Goal: Communication & Community: Answer question/provide support

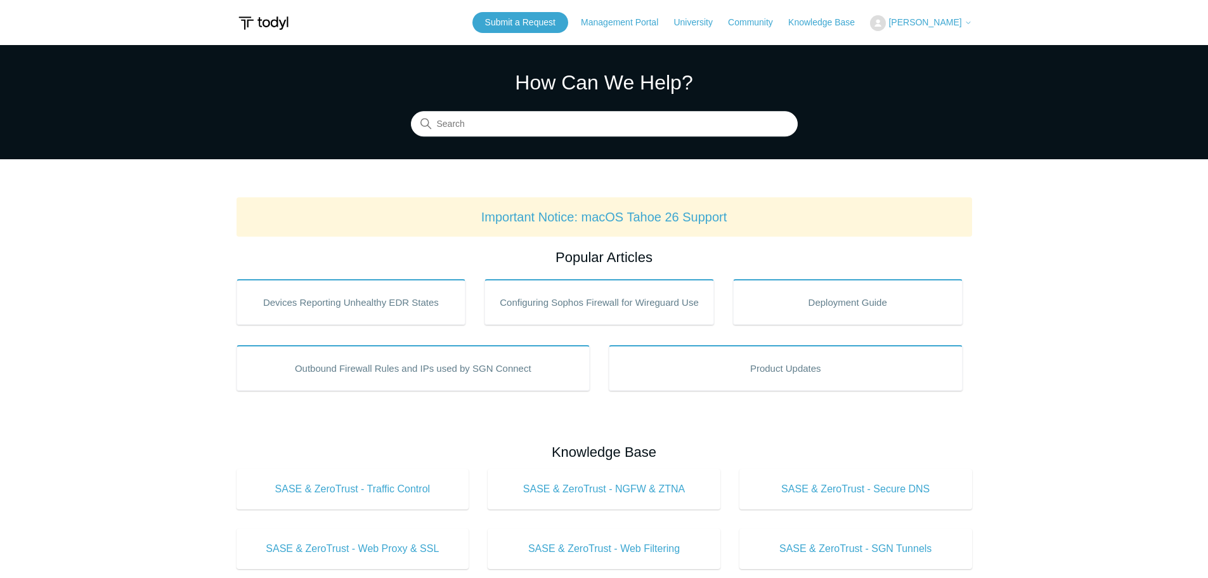
click at [952, 25] on span "[PERSON_NAME]" at bounding box center [924, 22] width 73 height 10
click at [951, 43] on link "My Support Requests" at bounding box center [933, 50] width 124 height 22
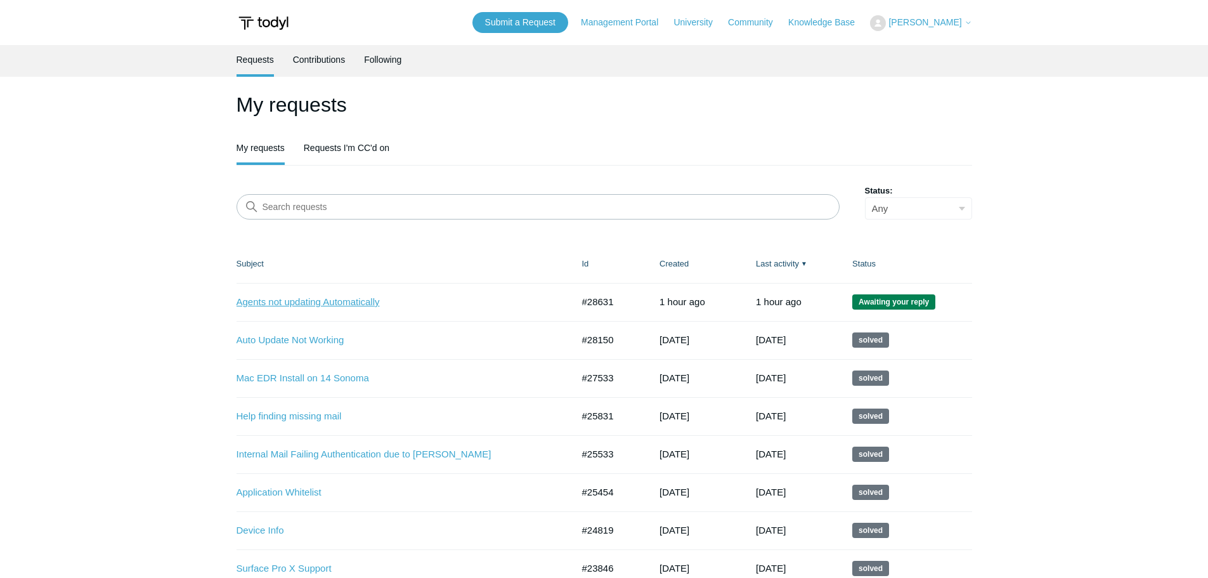
click at [311, 299] on link "Agents not updating Automatically" at bounding box center [394, 302] width 317 height 15
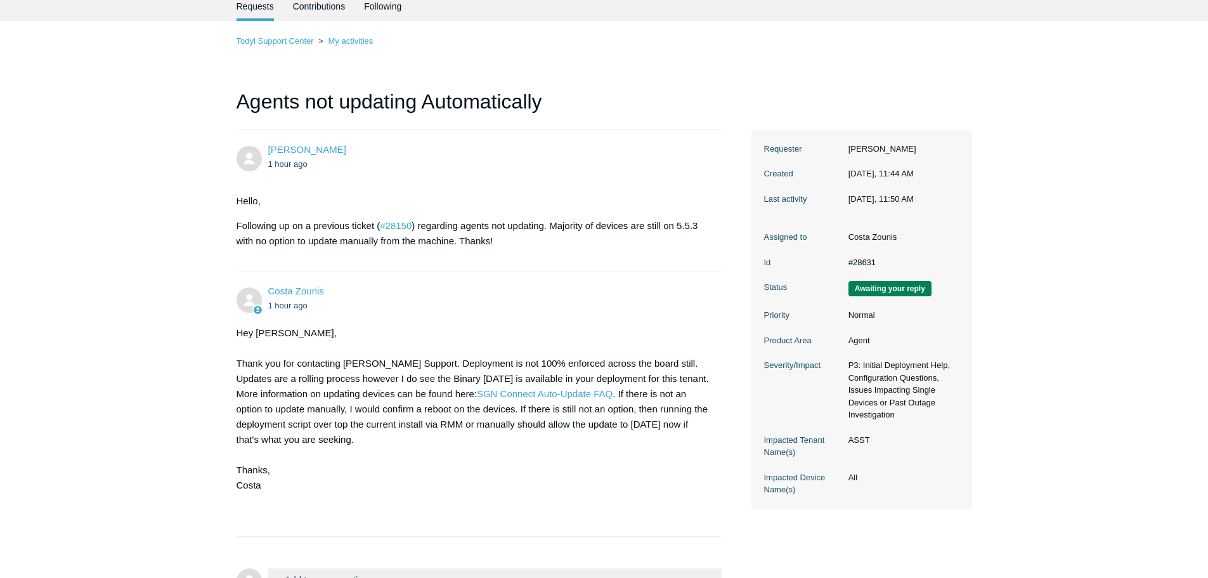
scroll to position [186, 0]
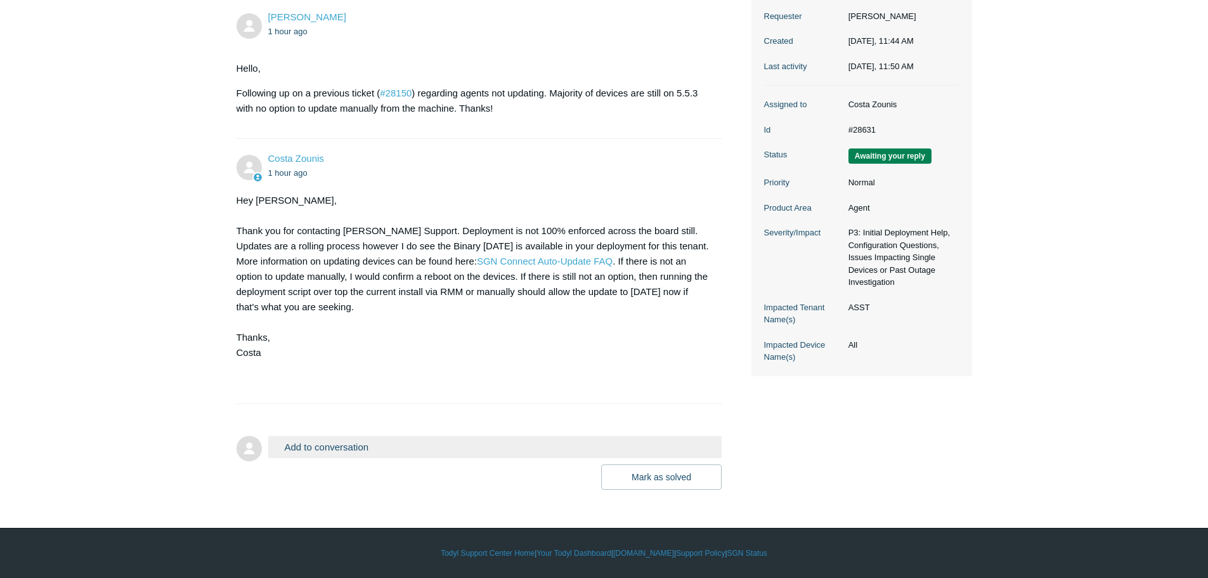
click at [342, 439] on button "Add to conversation" at bounding box center [495, 447] width 454 height 22
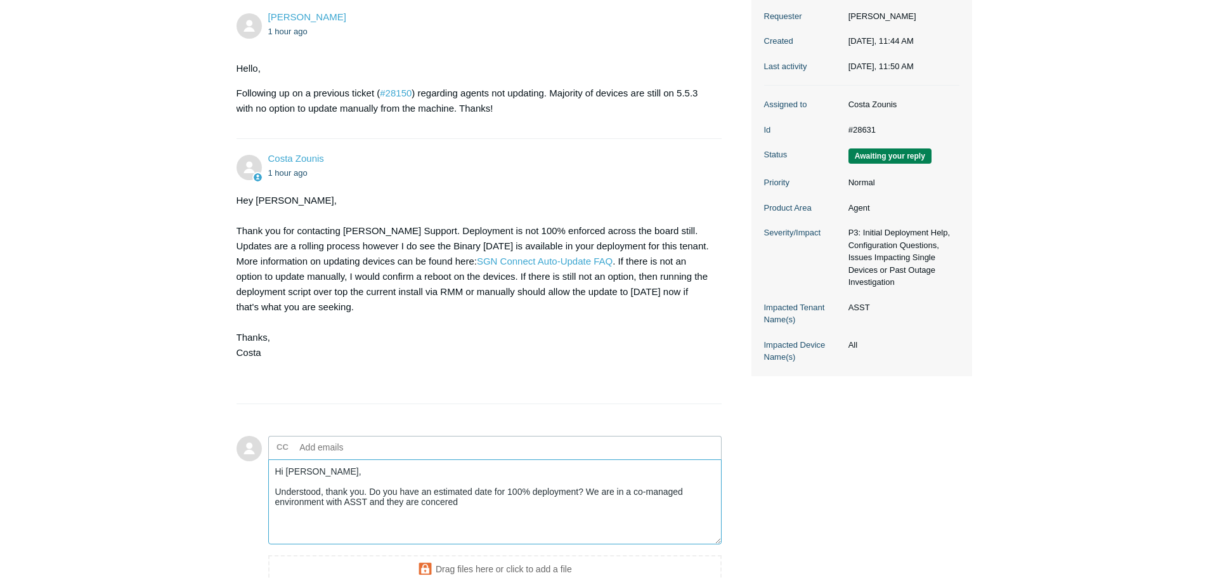
drag, startPoint x: 436, startPoint y: 495, endPoint x: 436, endPoint y: 501, distance: 6.4
click at [385, 503] on textarea "Hi [PERSON_NAME], Understood, thank you. Do you have an estimated date for 100%…" at bounding box center [495, 502] width 454 height 86
drag, startPoint x: 488, startPoint y: 501, endPoint x: 455, endPoint y: 500, distance: 33.6
click at [455, 500] on textarea "Hi [PERSON_NAME], Understood, thank you. Do you have an estimated date for 100%…" at bounding box center [495, 502] width 454 height 86
click at [515, 501] on textarea "Hi [PERSON_NAME], Understood, thank you. Do you have an estimated date for 100%…" at bounding box center [495, 502] width 454 height 86
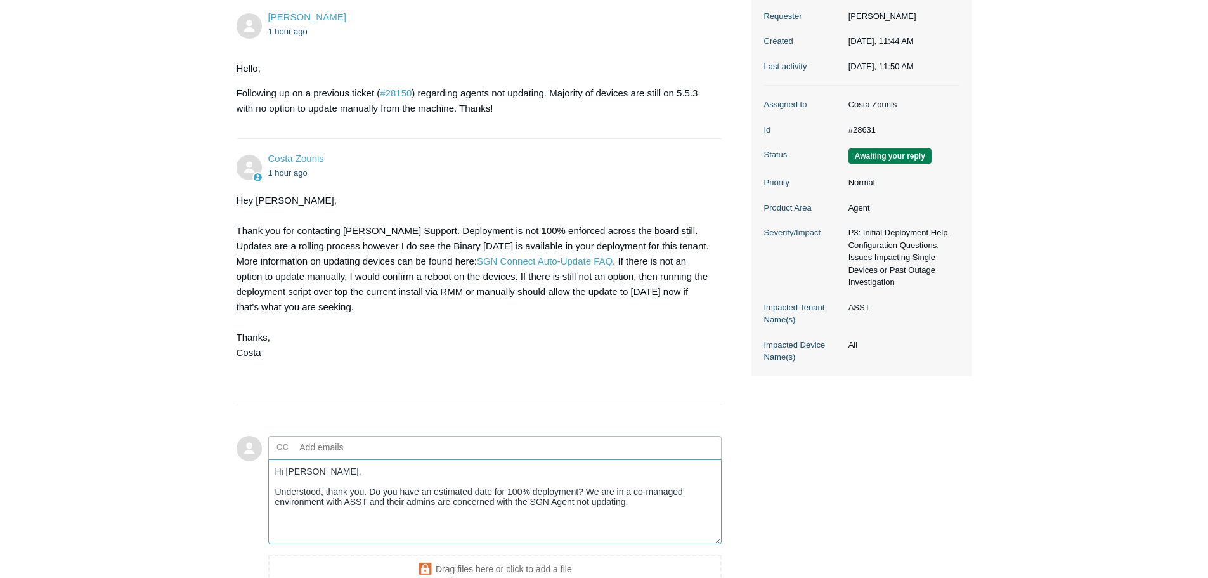
drag, startPoint x: 626, startPoint y: 500, endPoint x: 576, endPoint y: 497, distance: 50.8
click at [576, 497] on textarea "Hi Costa, Understood, thank you. Do you have an estimated date for 100% deploym…" at bounding box center [495, 502] width 454 height 86
click at [386, 511] on textarea "Hi Costa, Understood, thank you. Do you have an estimated date for 100% deploym…" at bounding box center [495, 502] width 454 height 86
click at [469, 513] on textarea "Hi Costa, Understood, thank you. Do you have an estimated date for 100% deploym…" at bounding box center [495, 502] width 454 height 86
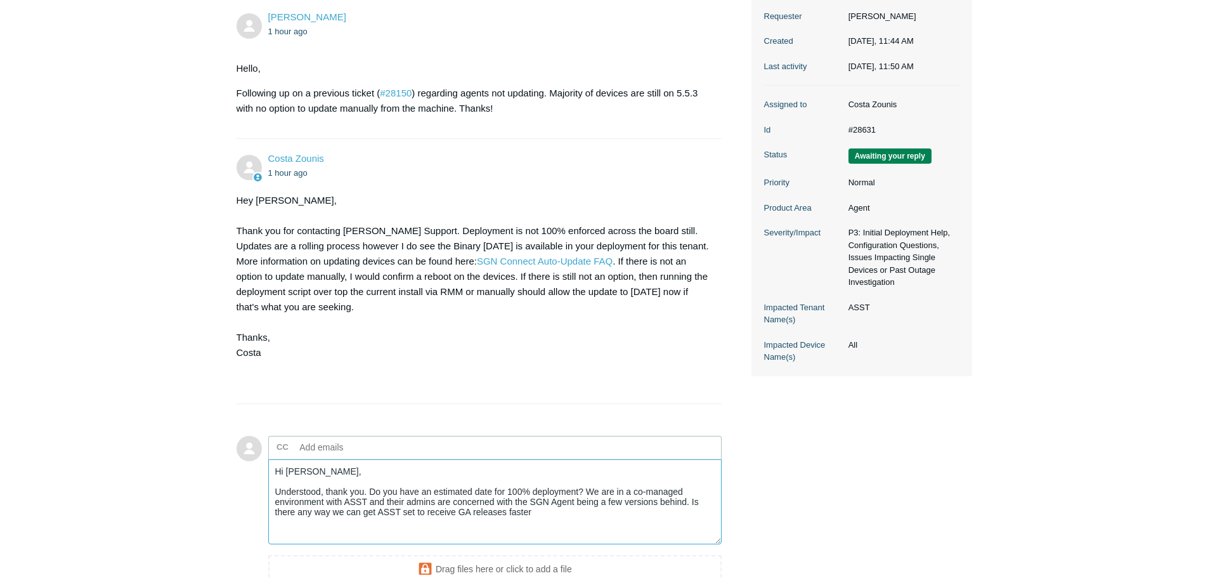
click at [574, 503] on textarea "Hi Costa, Understood, thank you. Do you have an estimated date for 100% deploym…" at bounding box center [495, 502] width 454 height 86
click at [557, 514] on textarea "Hi Costa, Understood, thank you. Do you have an estimated date for 100% deploym…" at bounding box center [495, 502] width 454 height 86
drag, startPoint x: 536, startPoint y: 510, endPoint x: 417, endPoint y: 512, distance: 119.2
click at [417, 512] on textarea "Hi Costa, Understood, thank you. Do you have an estimated date for 100% deploym…" at bounding box center [495, 502] width 454 height 86
click at [606, 513] on textarea "Hi Costa, Understood, thank you. Do you have an estimated date for 100% deploym…" at bounding box center [495, 502] width 454 height 86
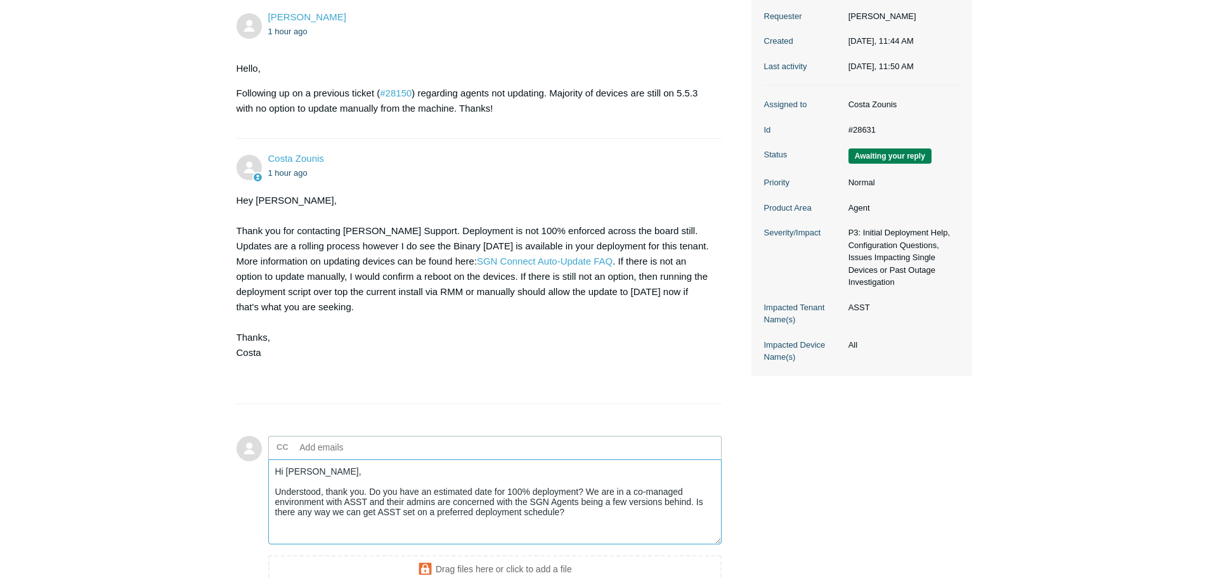
click at [696, 502] on textarea "Hi Costa, Understood, thank you. Do you have an estimated date for 100% deploym…" at bounding box center [495, 502] width 454 height 86
click at [376, 512] on textarea "Hi Costa, Understood, thank you. Do you have an estimated date for 100% deploym…" at bounding box center [495, 502] width 454 height 86
drag, startPoint x: 493, startPoint y: 512, endPoint x: 703, endPoint y: 498, distance: 211.0
click at [703, 498] on textarea "Hi Costa, Understood, thank you. Do you have an estimated date for 100% deploym…" at bounding box center [495, 502] width 454 height 86
click at [561, 510] on textarea "Hi Costa, Understood, thank you. Do you have an estimated date for 100% deploym…" at bounding box center [495, 502] width 454 height 86
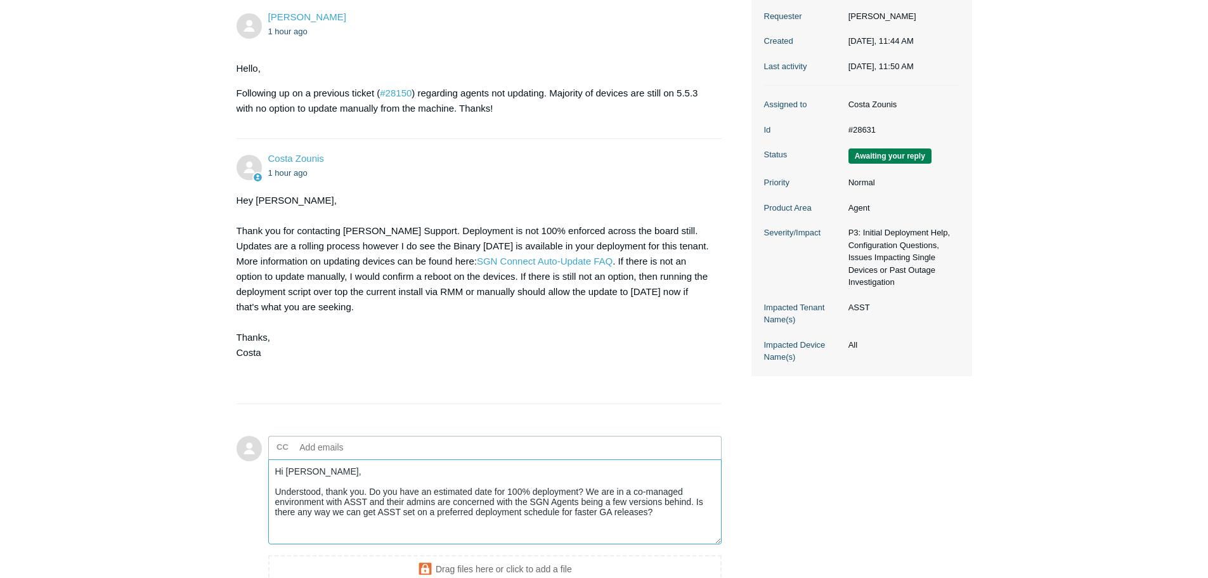
click at [673, 513] on textarea "Hi Costa, Understood, thank you. Do you have an estimated date for 100% deploym…" at bounding box center [495, 502] width 454 height 86
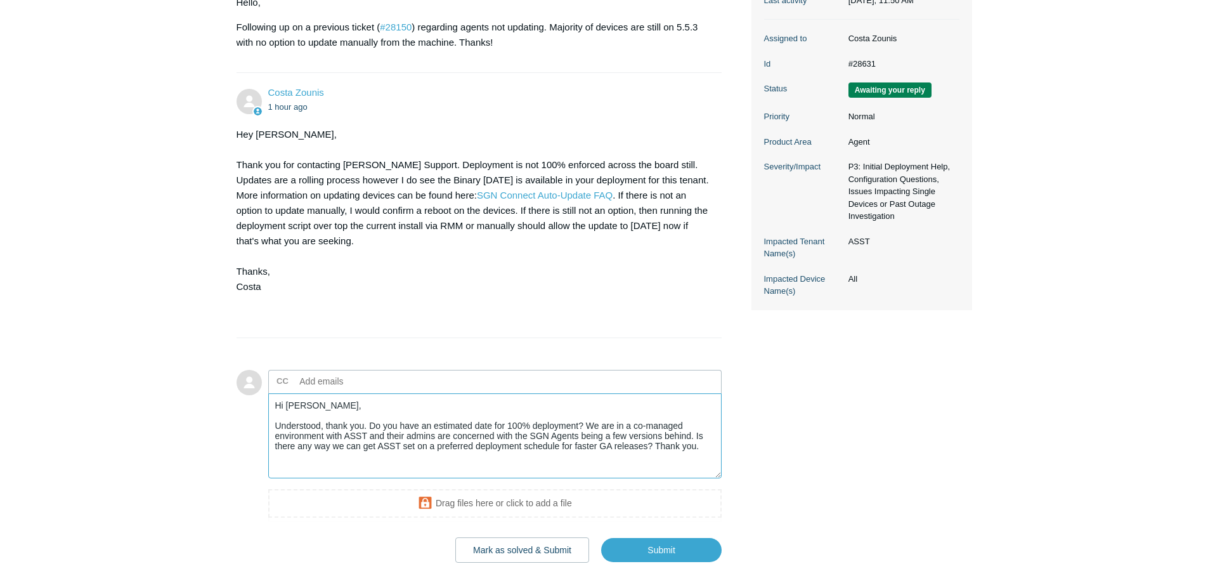
scroll to position [325, 0]
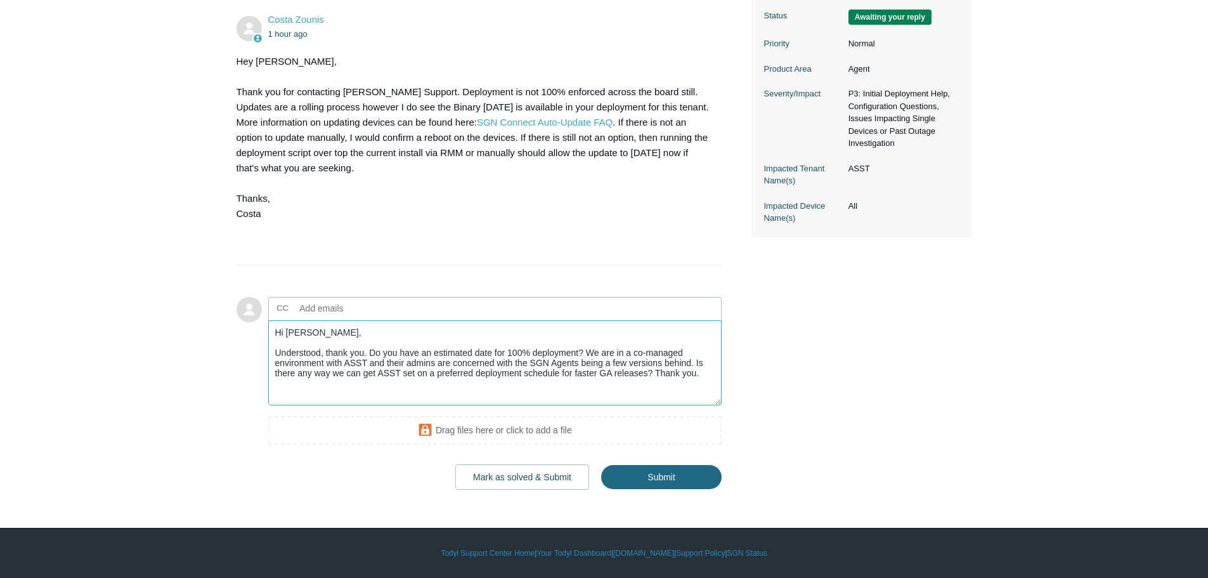
type textarea "Hi Costa, Understood, thank you. Do you have an estimated date for 100% deploym…"
click at [655, 474] on input "Submit" at bounding box center [661, 477] width 120 height 25
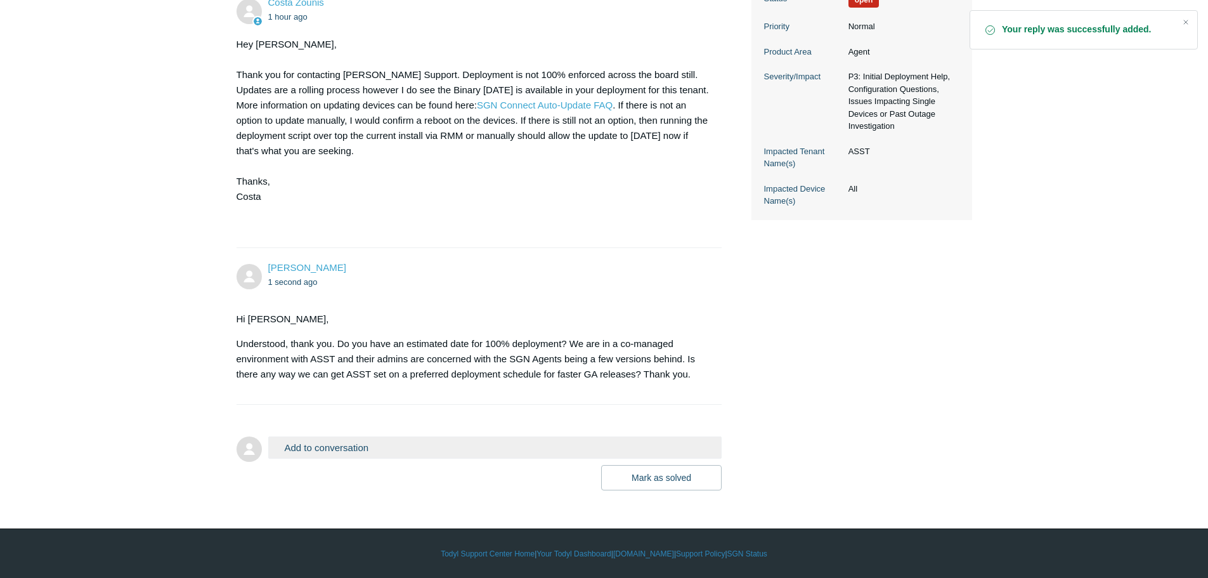
scroll to position [342, 0]
click at [346, 451] on button "Add to conversation" at bounding box center [495, 447] width 454 height 22
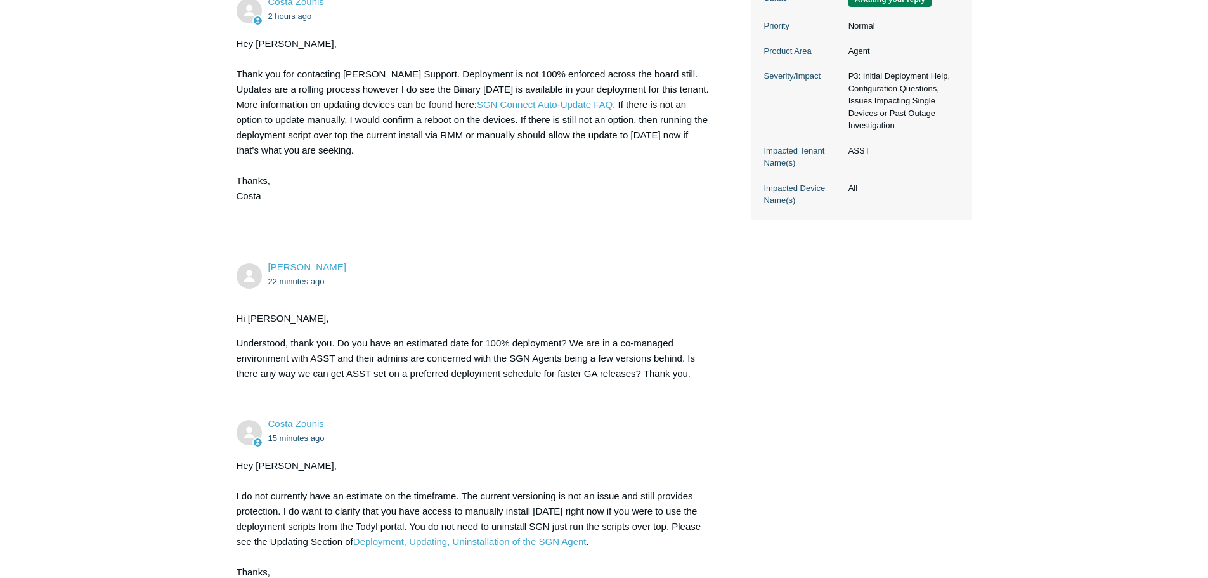
scroll to position [547, 0]
